Goal: Information Seeking & Learning: Find specific fact

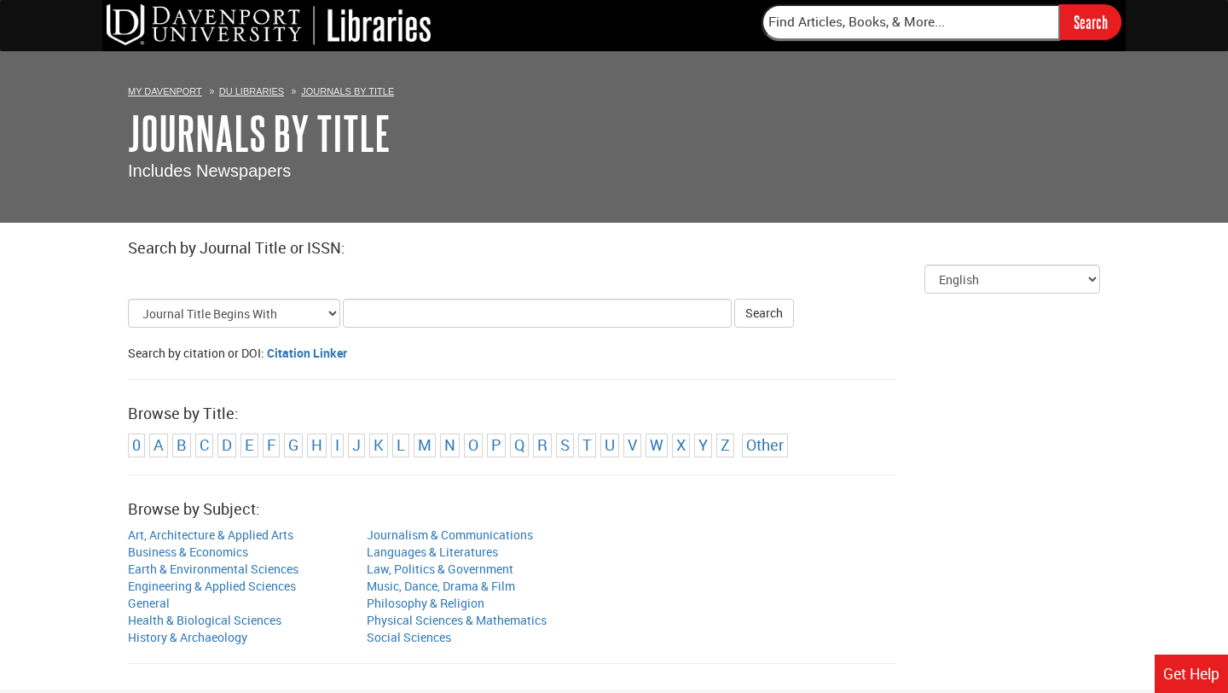
type input "P"
type input "Woman"
click at [750, 322] on button "Search" at bounding box center [764, 312] width 60 height 29
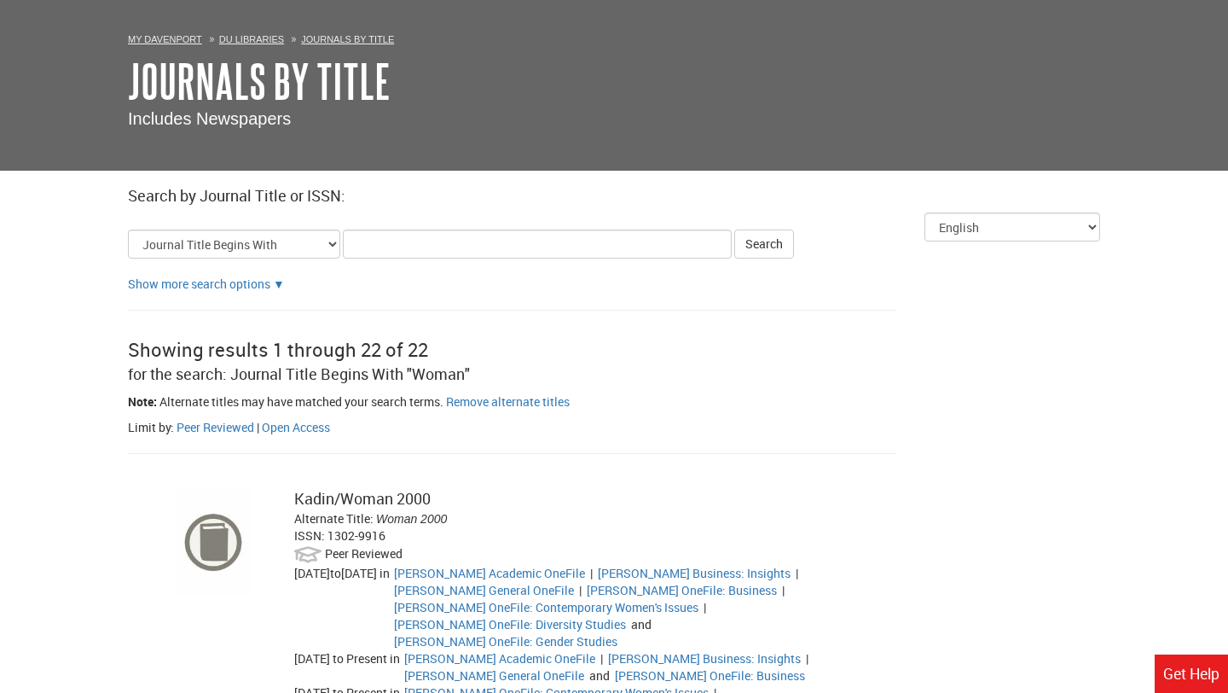
scroll to position [45, 0]
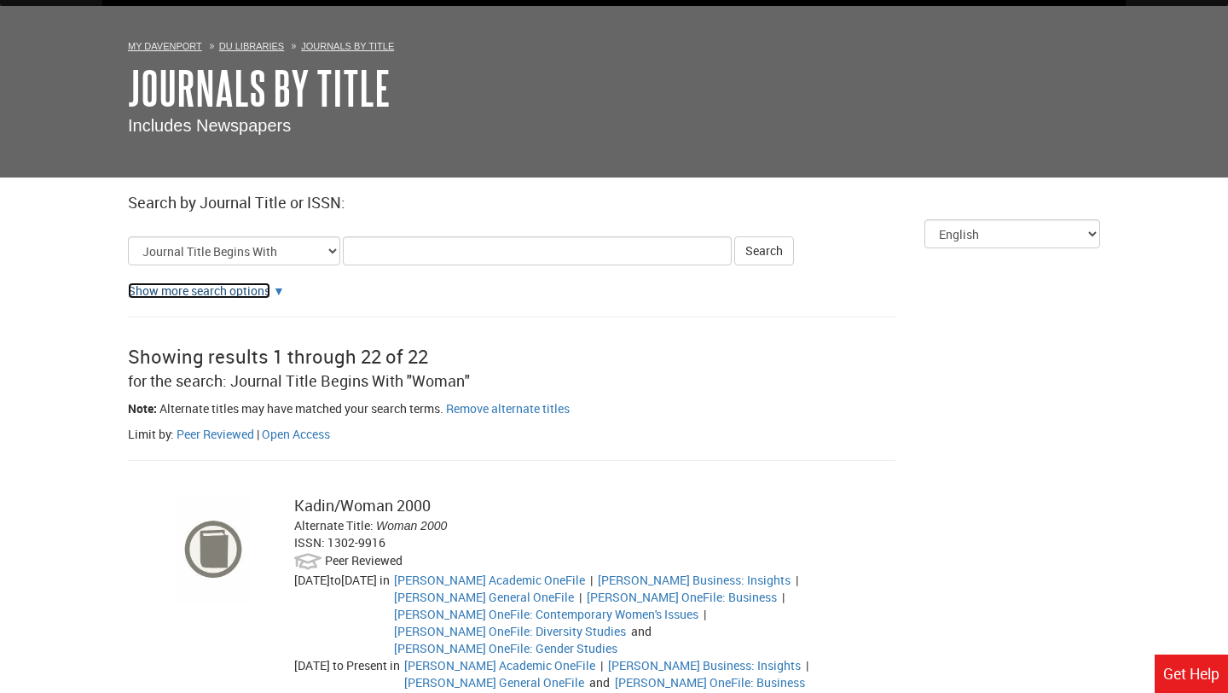
click at [270, 291] on link "Show more search options" at bounding box center [199, 290] width 142 height 16
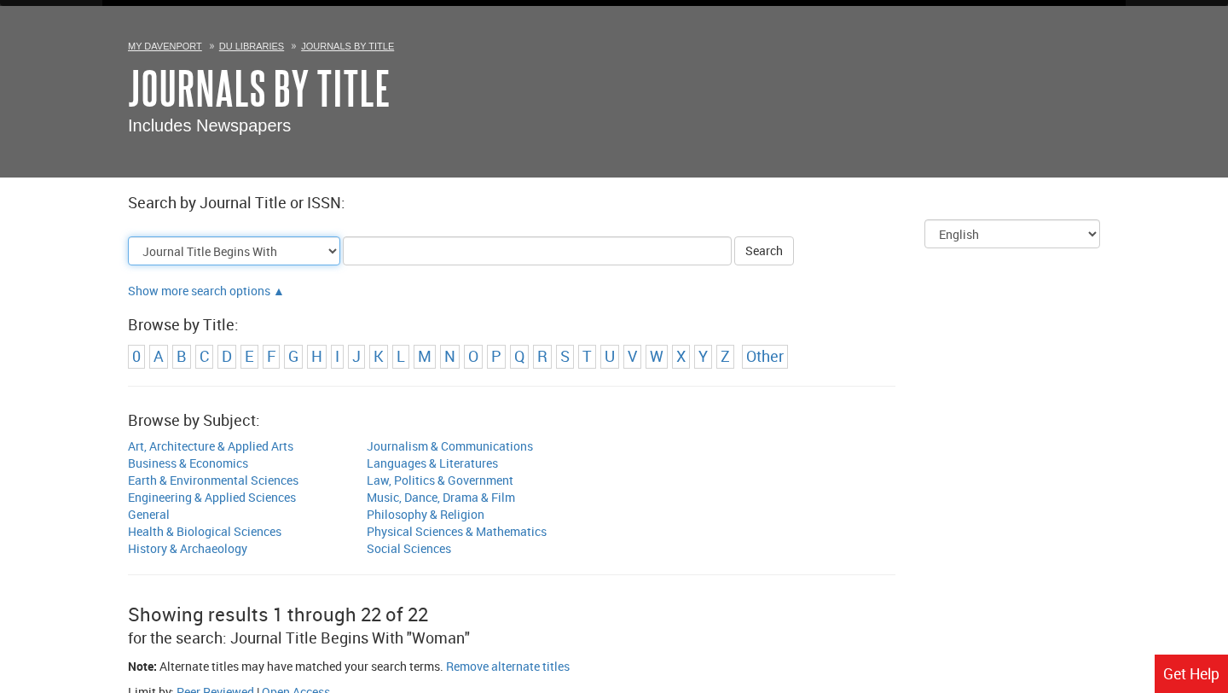
click at [310, 252] on select "Journal Title Begins With Journal Title Equals Journal Title Contains All Words…" at bounding box center [234, 250] width 212 height 29
click at [128, 236] on select "Journal Title Begins With Journal Title Equals Journal Title Contains All Words…" at bounding box center [234, 250] width 212 height 29
click at [302, 264] on select "Journal Title Begins With Journal Title Equals Journal Title Contains All Words…" at bounding box center [234, 250] width 212 height 29
select select "alternate_title_begins"
click at [128, 236] on select "Journal Title Begins With Journal Title Equals Journal Title Contains All Words…" at bounding box center [234, 250] width 212 height 29
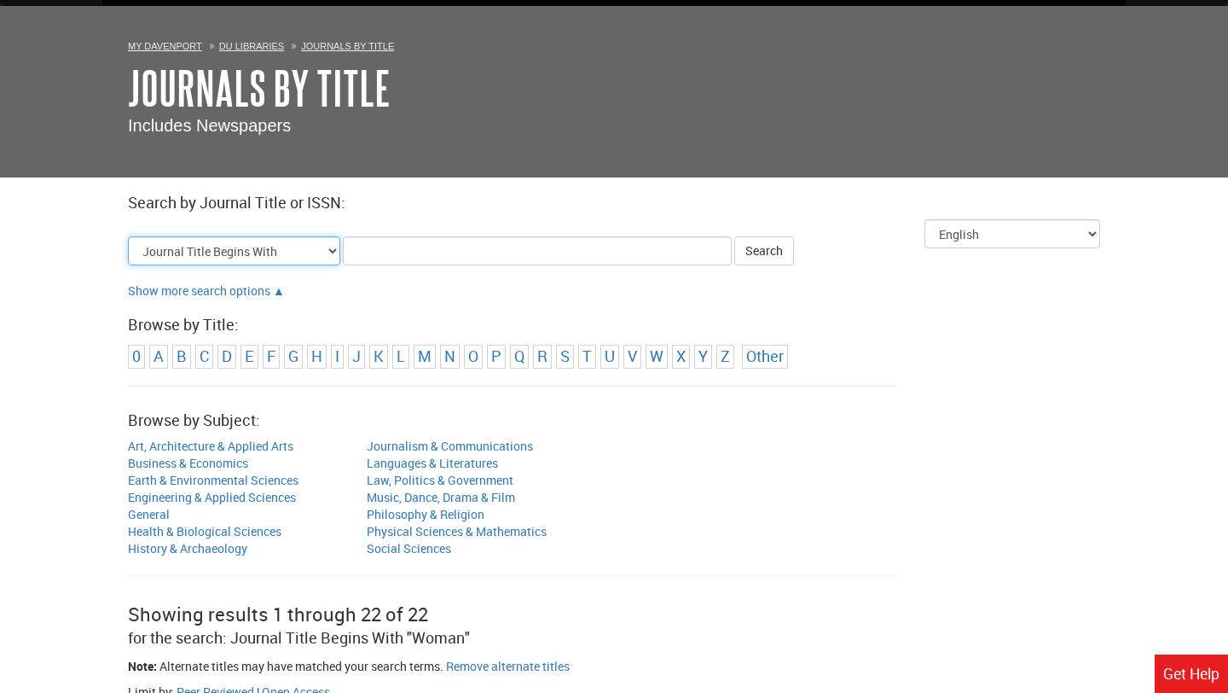
click at [280, 250] on select "Journal Title Begins With Journal Title Equals Journal Title Contains All Words…" at bounding box center [234, 250] width 212 height 29
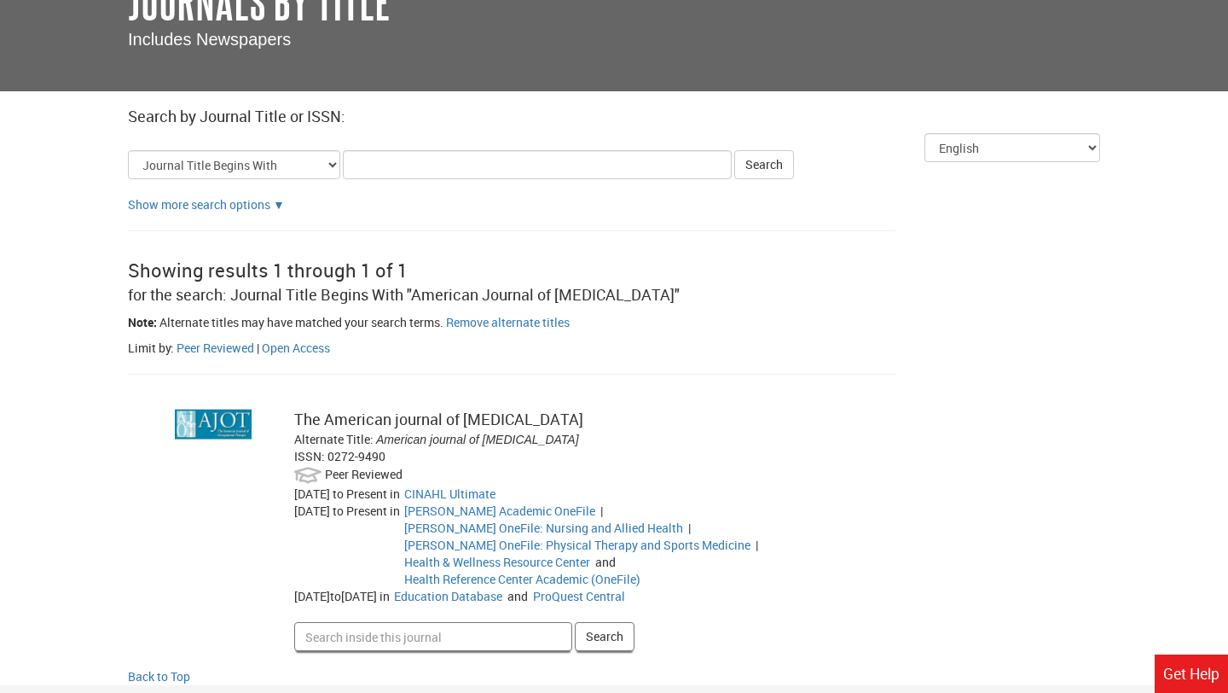
scroll to position [192, 0]
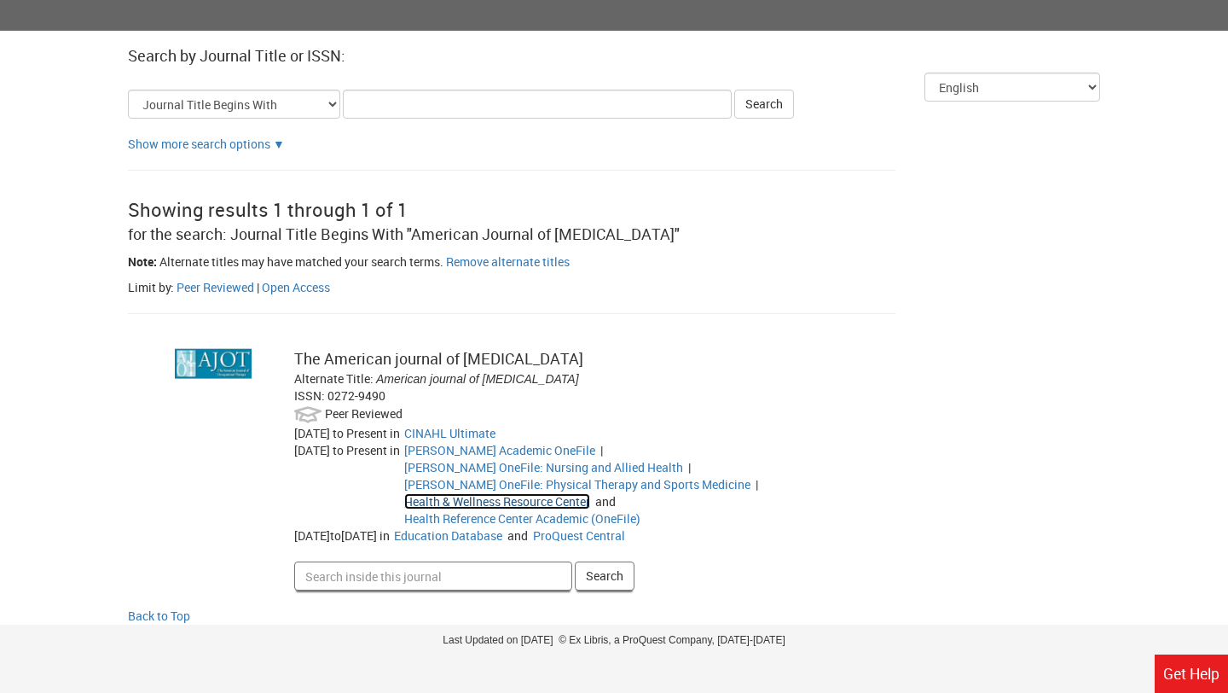
click at [510, 493] on link "Health & Wellness Resource Center" at bounding box center [497, 501] width 186 height 16
